Goal: Book appointment/travel/reservation

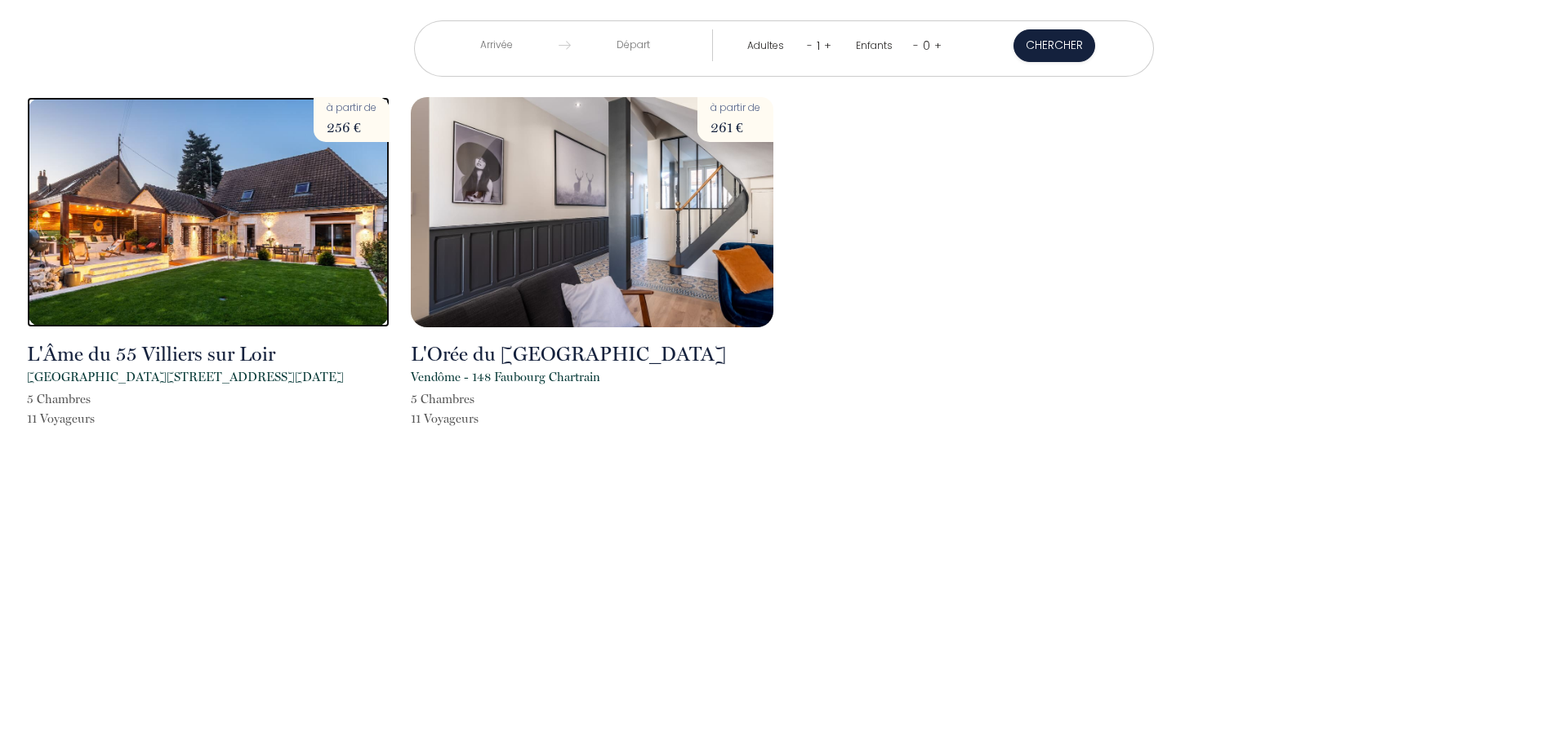
click at [250, 243] on img at bounding box center [208, 212] width 363 height 231
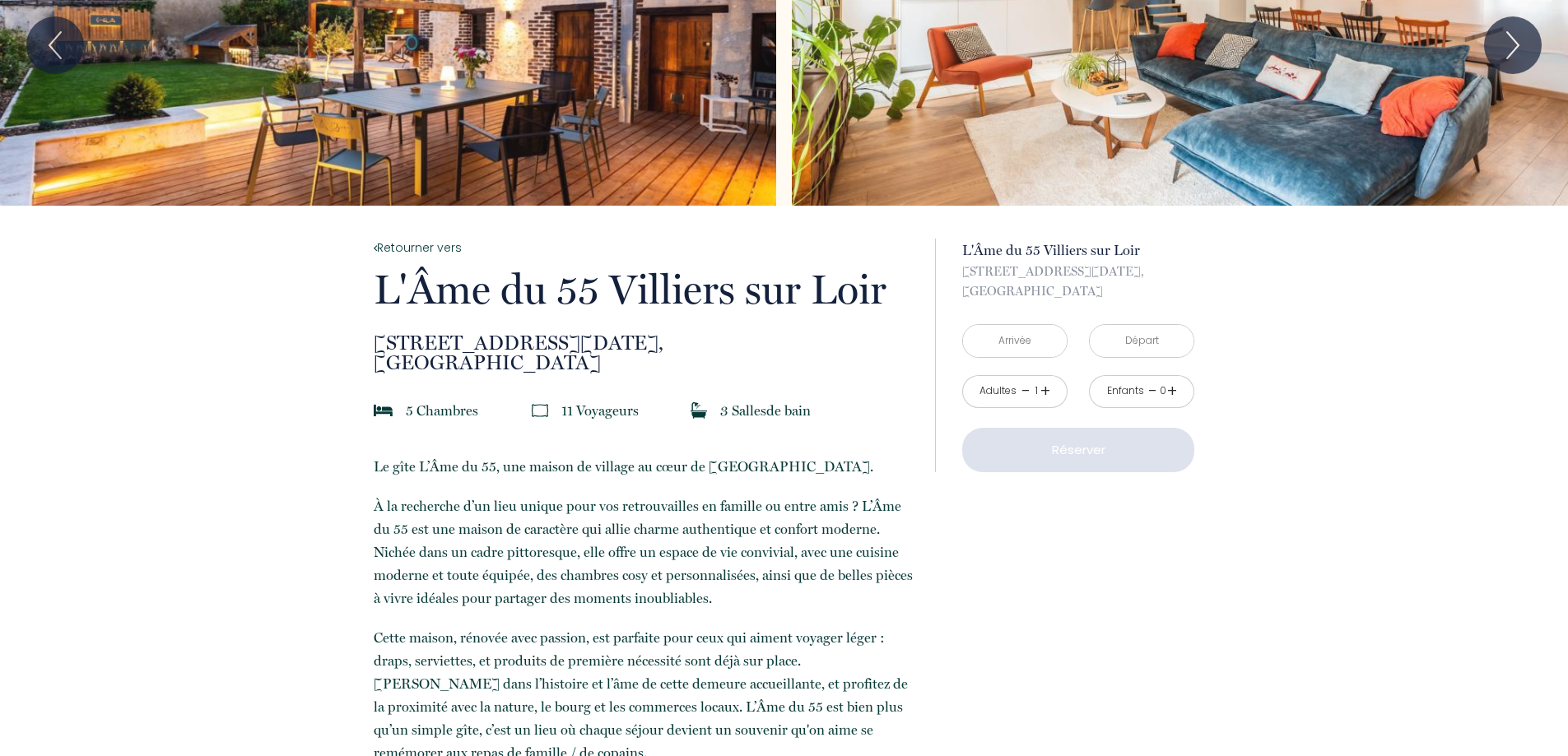
scroll to position [83, 0]
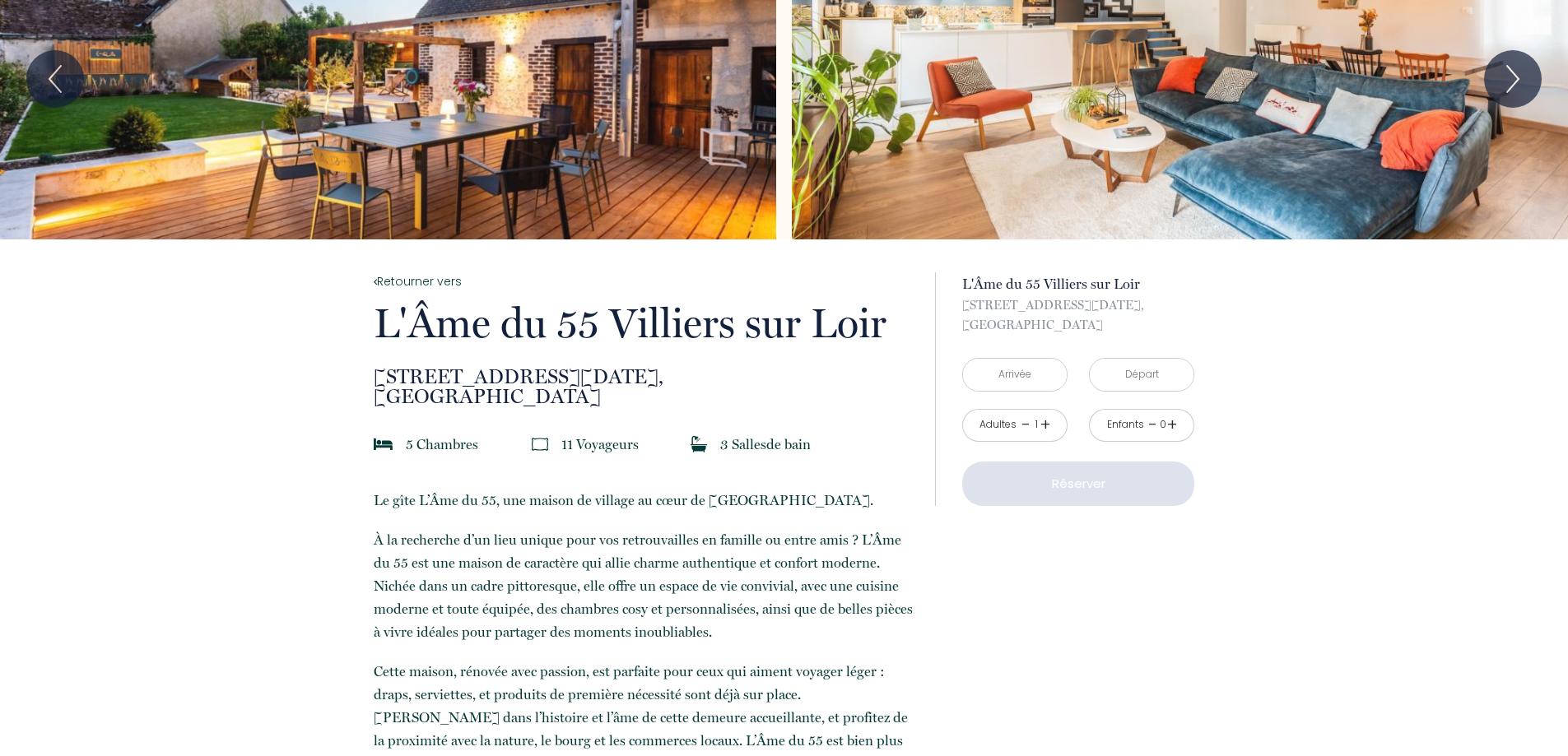
click at [1016, 378] on input "text" at bounding box center [1015, 375] width 104 height 32
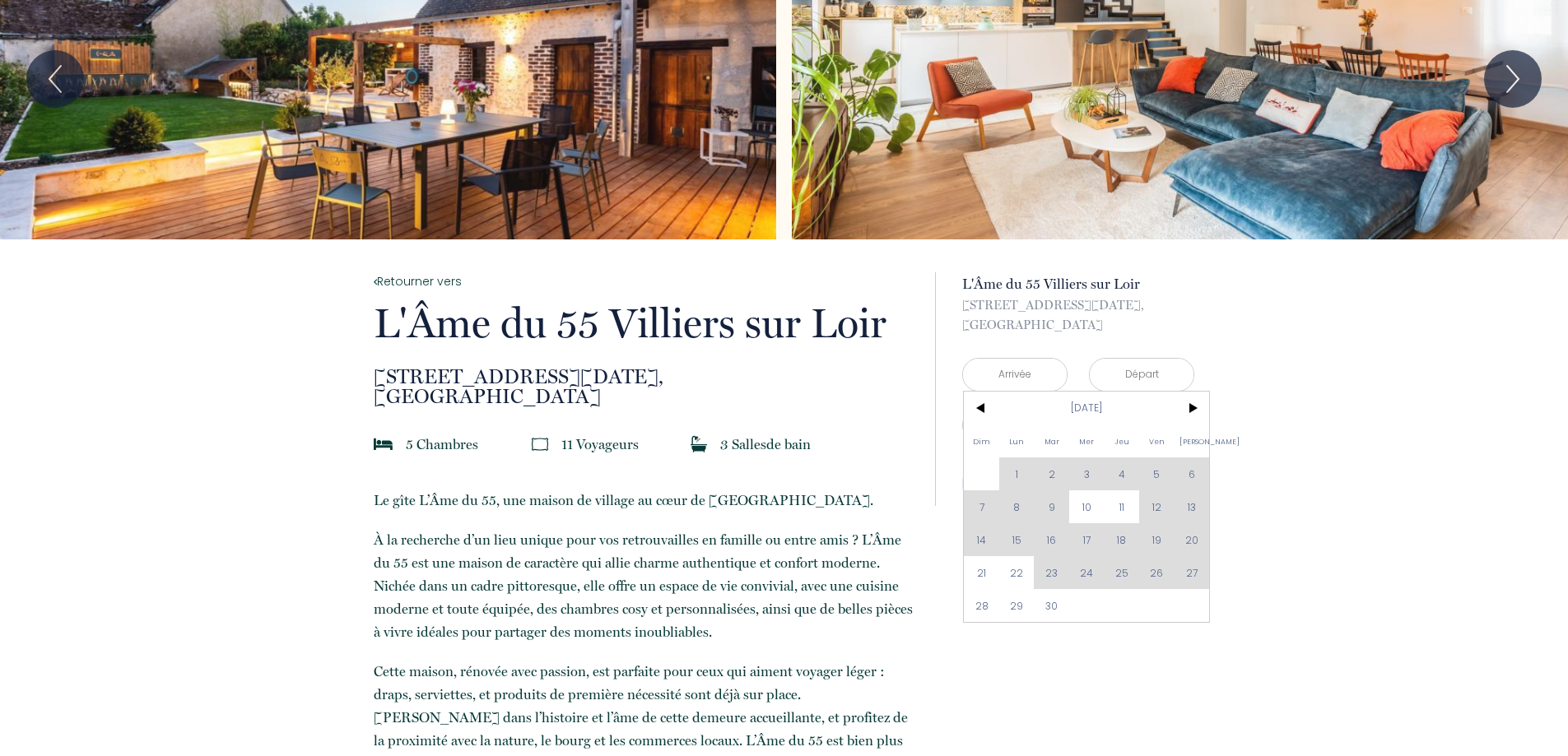
click at [1195, 544] on div "Dim Lun Mar Mer Jeu Ven Sam 1 2 3 4 5 6 7 8 9 10 11 12 13 14 15 16 17 18 19 20 …" at bounding box center [1086, 507] width 245 height 231
click at [1194, 543] on div "Dim Lun Mar Mer Jeu Ven Sam 1 2 3 4 5 6 7 8 9 10 11 12 13 14 15 16 17 18 19 20 …" at bounding box center [1086, 507] width 245 height 231
click at [1192, 542] on div "Dim Lun Mar Mer Jeu Ven Sam 1 2 3 4 5 6 7 8 9 10 11 12 13 14 15 16 17 18 19 20 …" at bounding box center [1086, 507] width 245 height 231
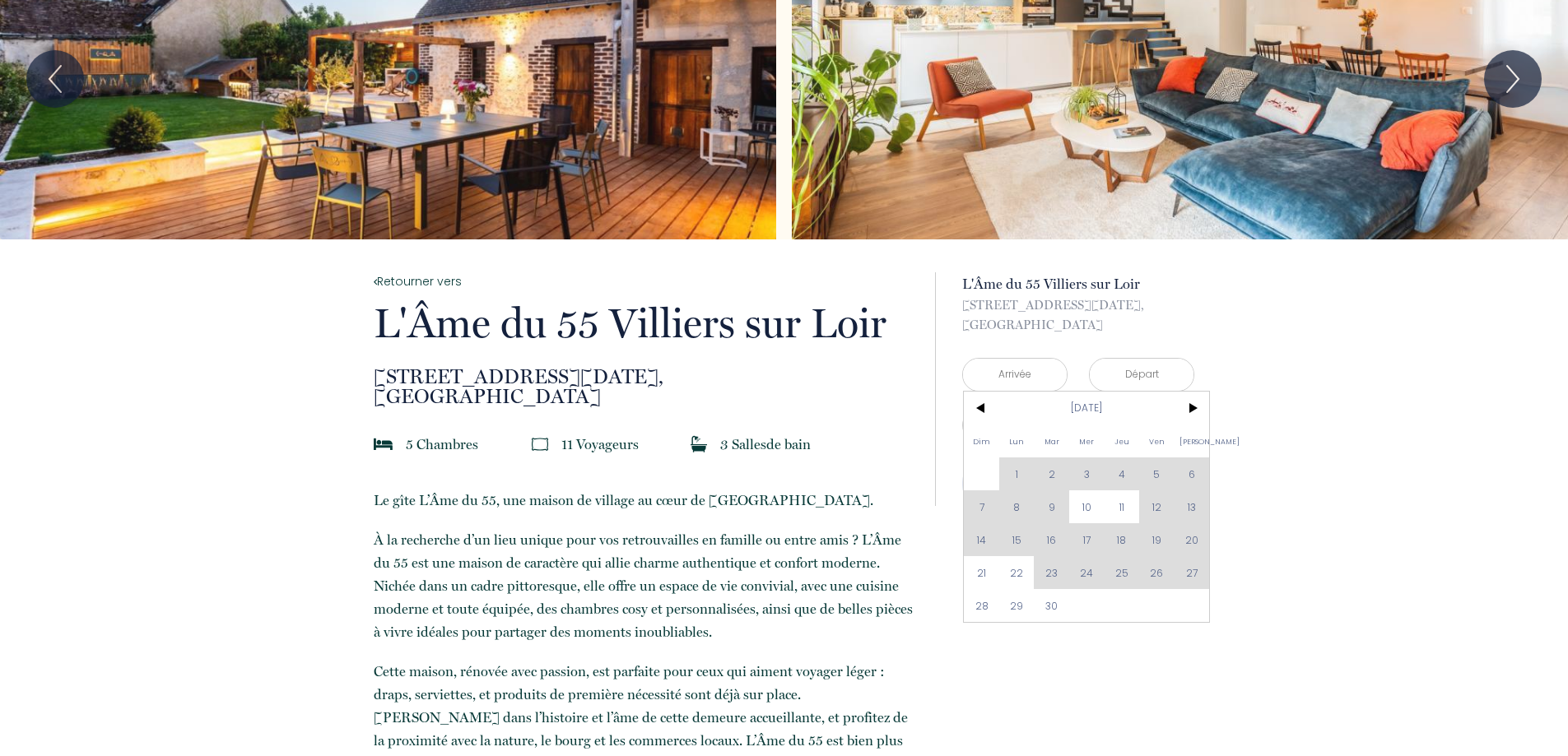
click at [1192, 542] on div "Dim Lun Mar Mer Jeu Ven Sam 1 2 3 4 5 6 7 8 9 10 11 12 13 14 15 16 17 18 19 20 …" at bounding box center [1086, 507] width 245 height 231
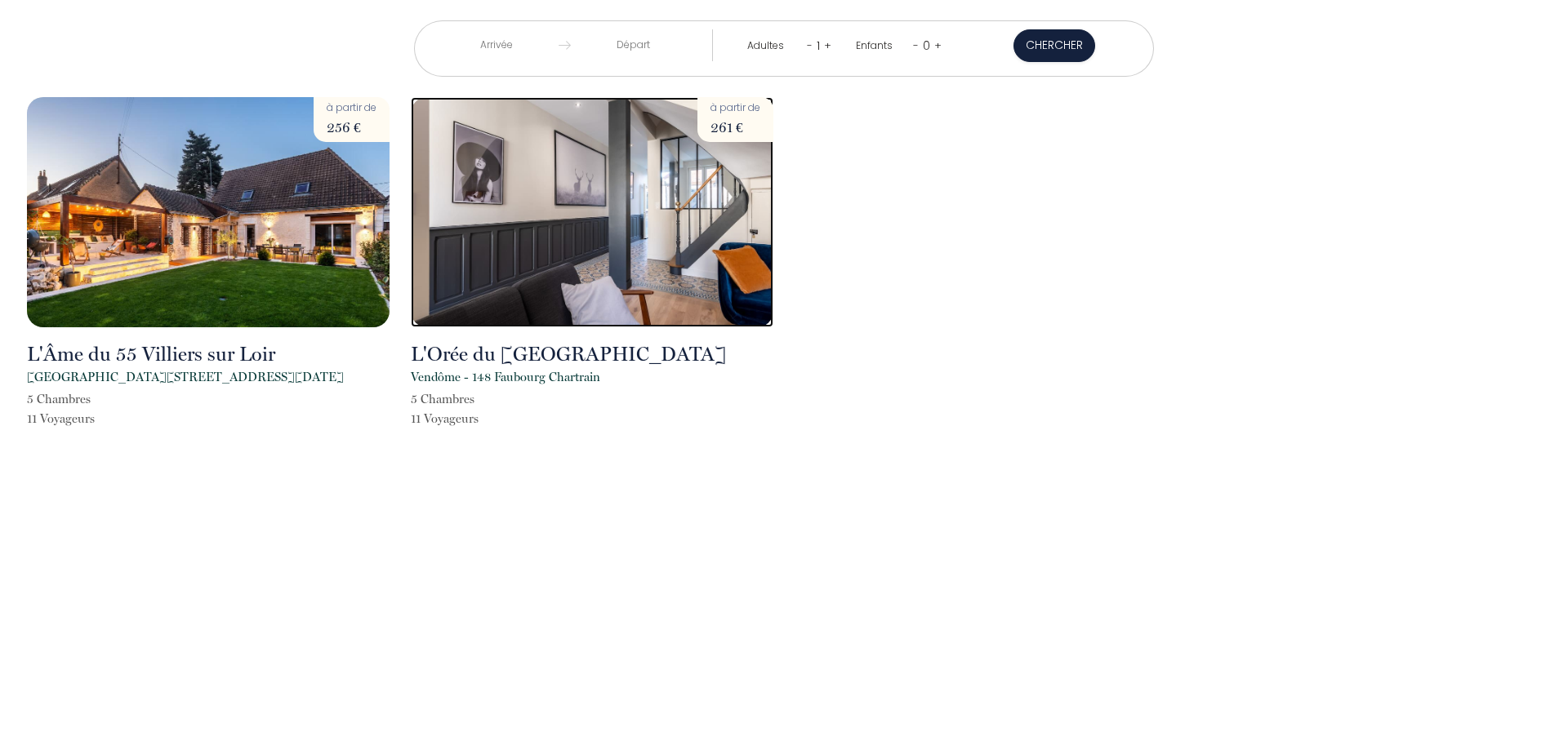
click at [559, 164] on img at bounding box center [592, 212] width 363 height 231
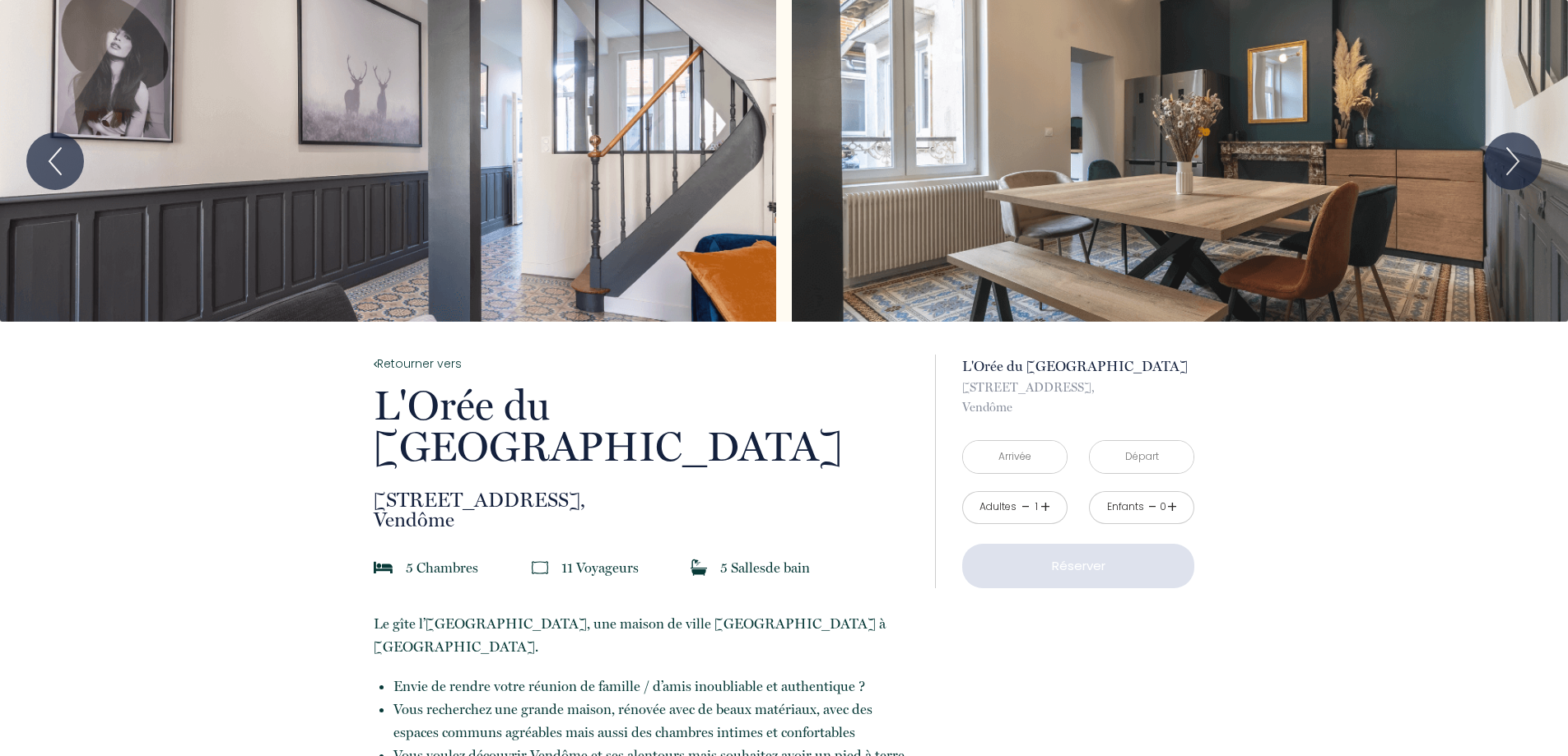
click at [1019, 461] on input "text" at bounding box center [1015, 457] width 104 height 32
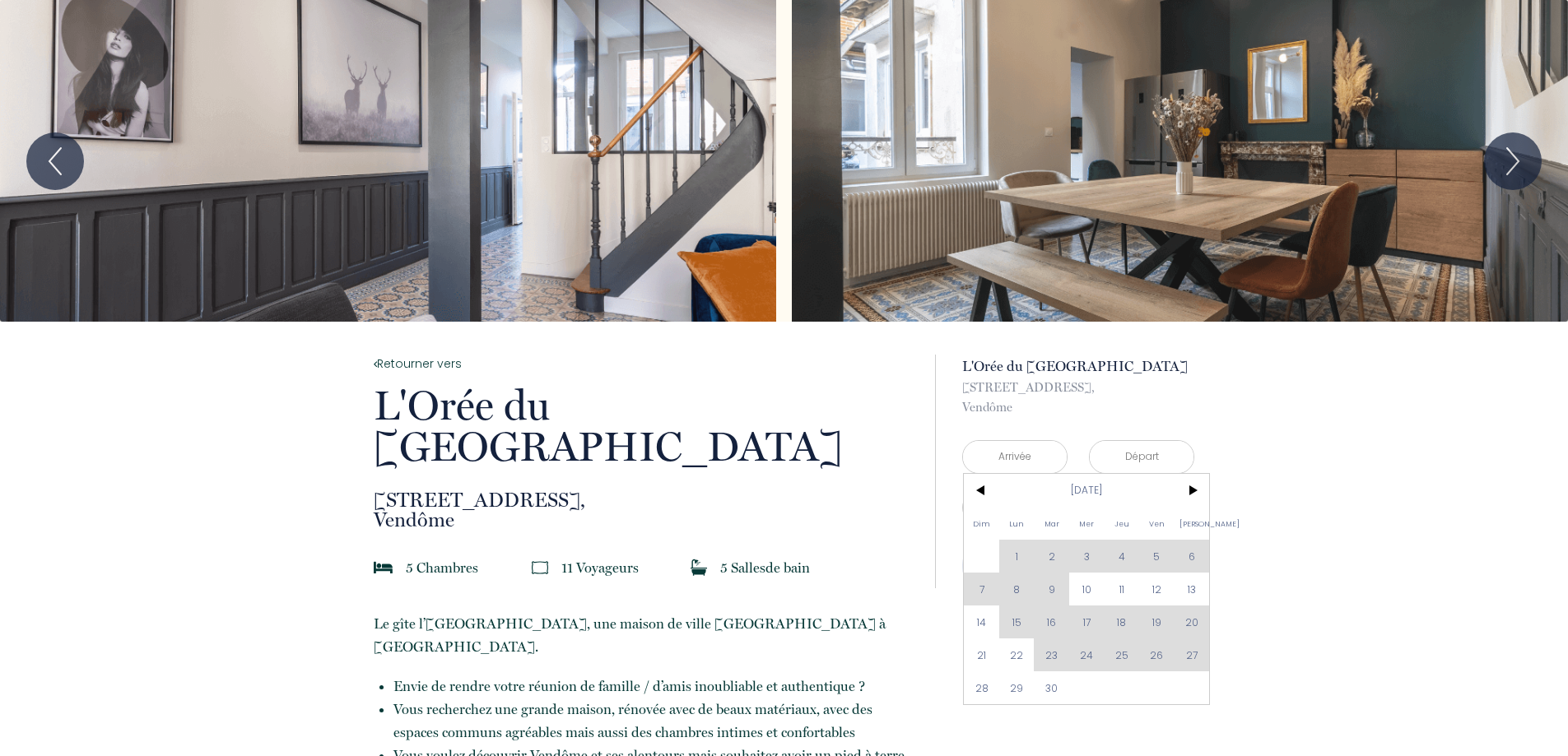
click at [1192, 620] on div "Dim Lun Mar Mer Jeu Ven Sam 1 2 3 4 5 6 7 8 9 10 11 12 13 14 15 16 17 18 19 20 …" at bounding box center [1086, 589] width 245 height 231
